Goal: Transaction & Acquisition: Purchase product/service

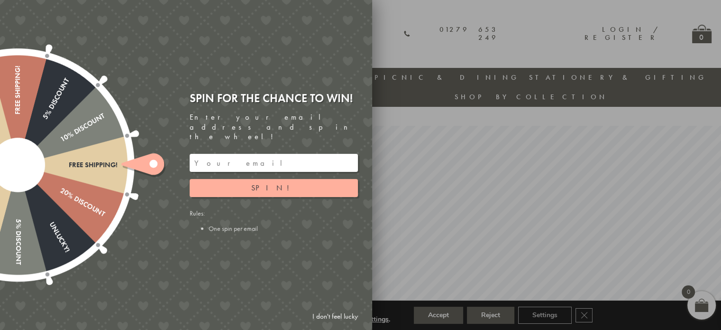
click at [227, 155] on input "email" at bounding box center [274, 163] width 168 height 18
click at [269, 183] on span "Spin!" at bounding box center [273, 188] width 45 height 10
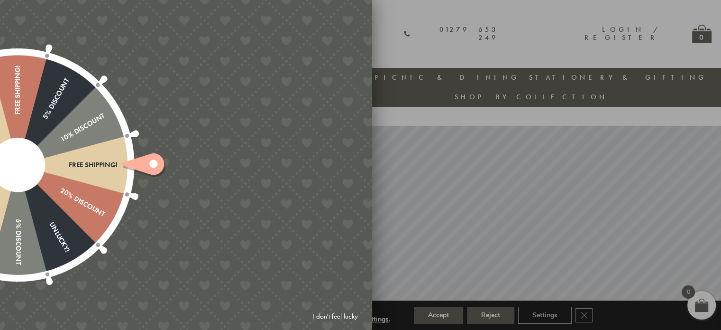
type input "GUGJPQNX"
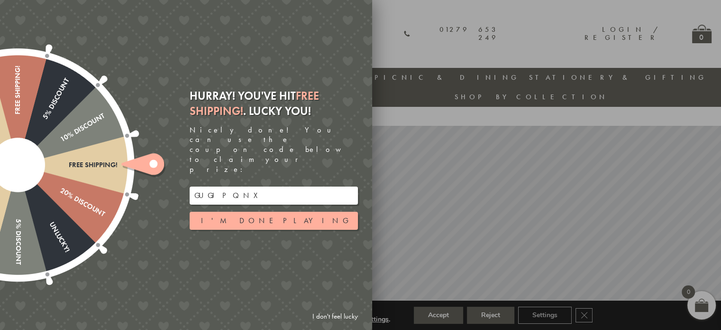
drag, startPoint x: 246, startPoint y: 181, endPoint x: 143, endPoint y: 187, distance: 102.6
click at [143, 187] on div "Free shipping! 20% Discount Unlucky! 5% Discount 10% Discount Unlucky! 15% Disc…" at bounding box center [132, 165] width 479 height 330
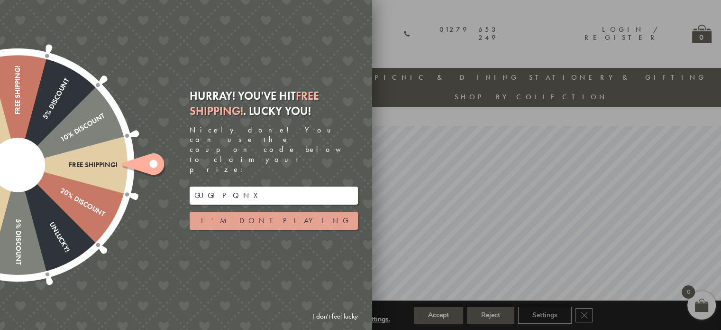
click at [282, 212] on button "I'm done playing" at bounding box center [274, 221] width 168 height 18
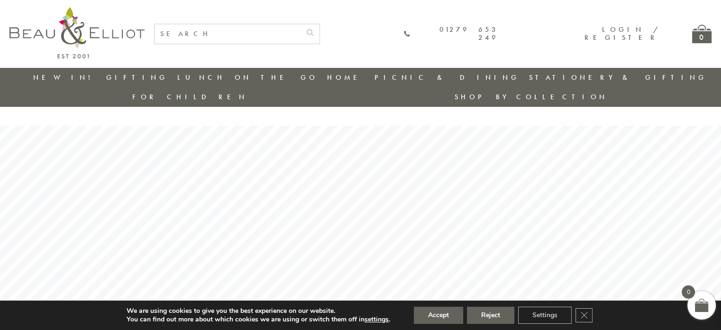
click at [265, 36] on input "text" at bounding box center [228, 33] width 146 height 19
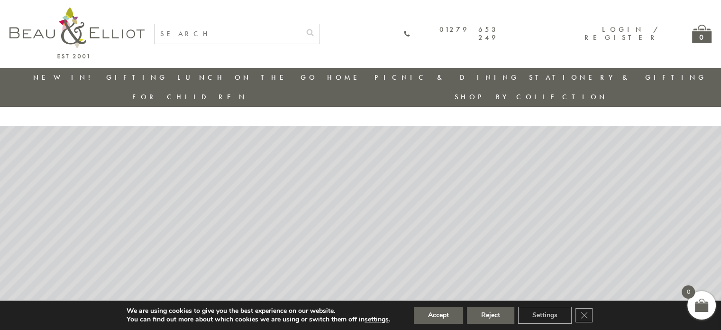
click at [261, 32] on input "text" at bounding box center [228, 33] width 146 height 19
type input "lexington"
click at [301, 24] on button "submit" at bounding box center [310, 31] width 19 height 15
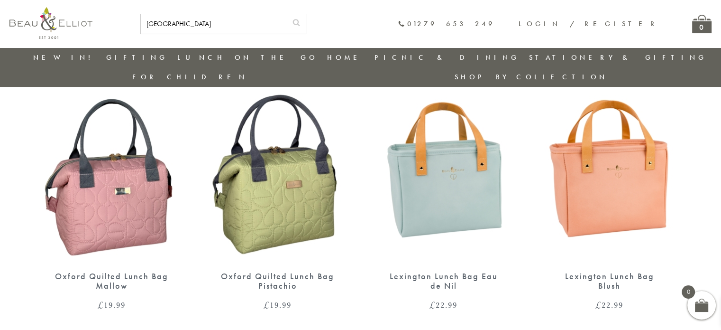
scroll to position [74, 0]
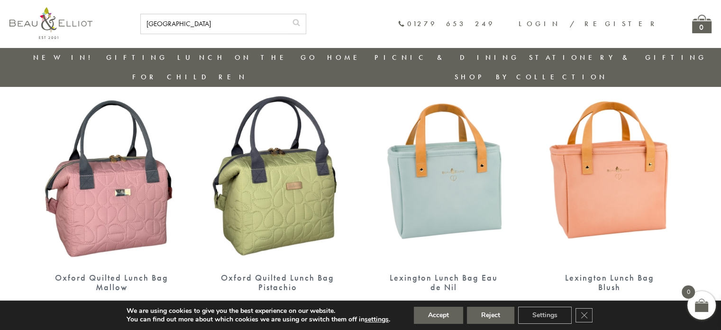
click at [619, 182] on img at bounding box center [609, 169] width 147 height 190
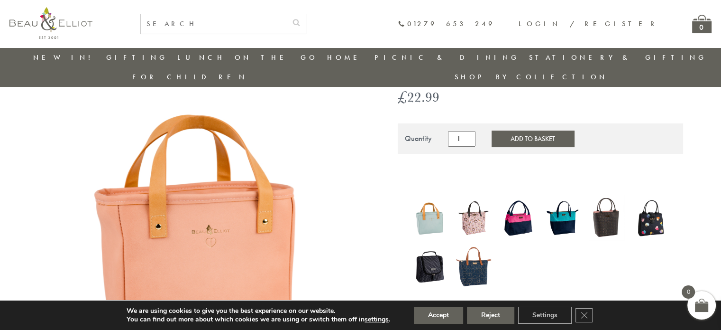
scroll to position [74, 0]
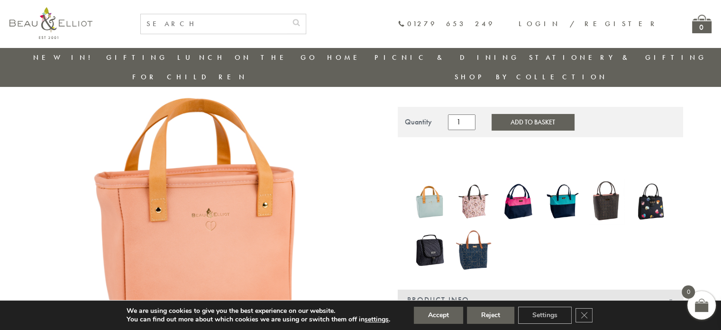
click at [638, 24] on link "Login / Register" at bounding box center [589, 23] width 140 height 9
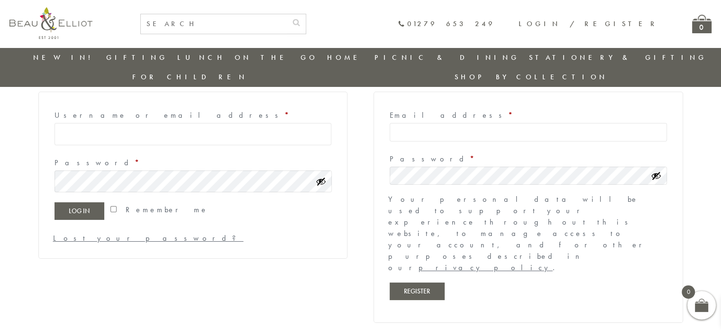
scroll to position [74, 0]
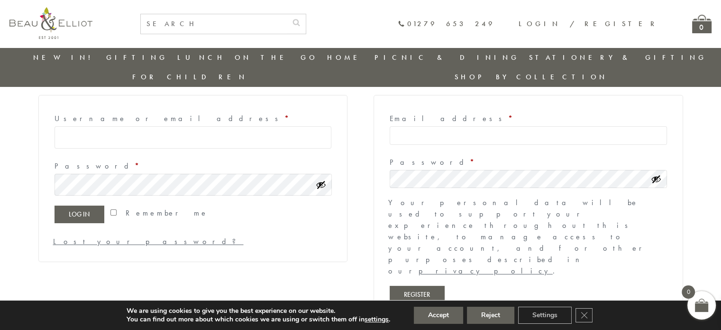
click at [425, 126] on input "Email address * Required" at bounding box center [528, 135] width 277 height 18
type input "cornyorwot@hotmail.com"
